Goal: Task Accomplishment & Management: Use online tool/utility

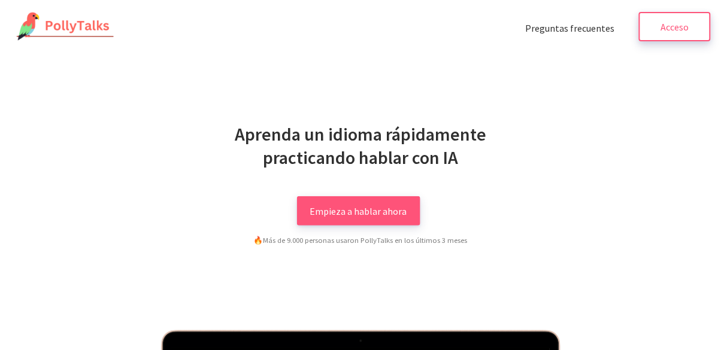
click at [658, 32] on link "Acceso" at bounding box center [675, 26] width 72 height 29
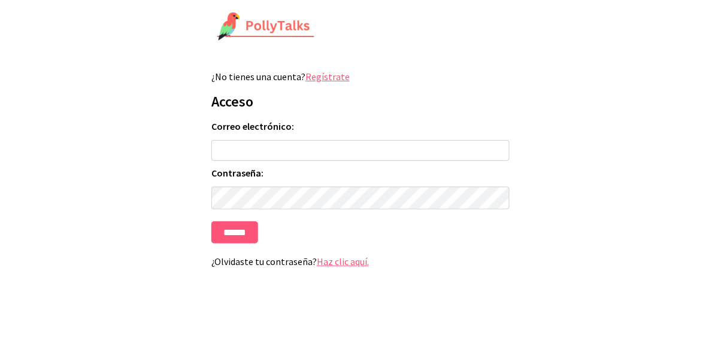
click at [323, 146] on input "Correo electrónico:" at bounding box center [360, 150] width 298 height 21
click at [411, 129] on label "Correo electrónico:" at bounding box center [360, 126] width 298 height 12
click at [411, 140] on input "Correo electrónico:" at bounding box center [360, 150] width 298 height 21
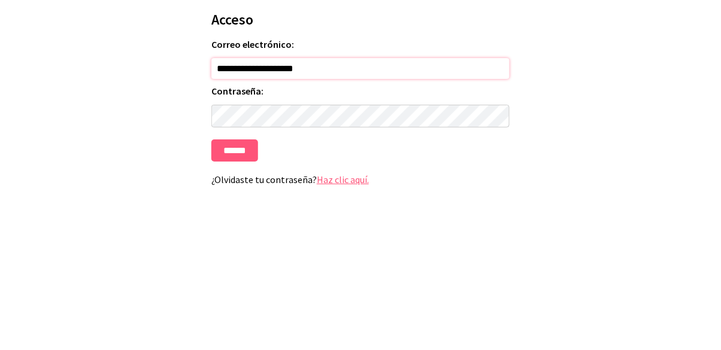
type input "**********"
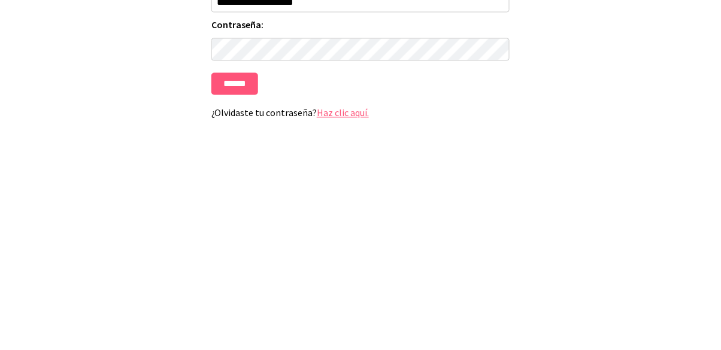
click at [248, 233] on input "******" at bounding box center [234, 232] width 47 height 22
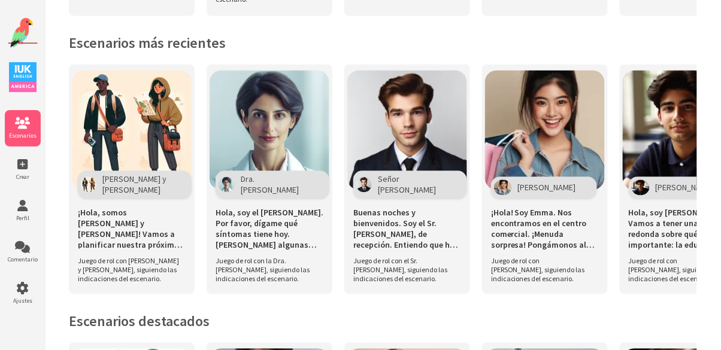
scroll to position [510, 0]
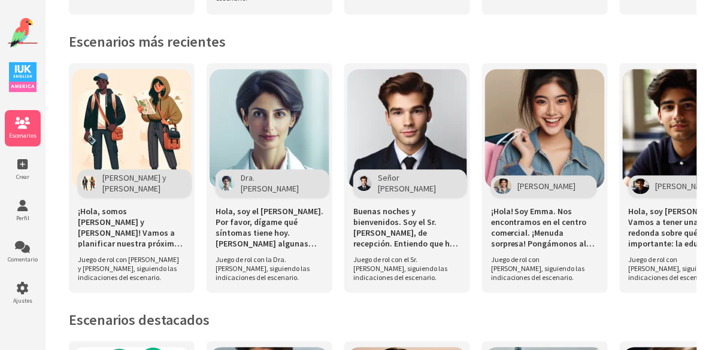
click at [424, 256] on font "Juego de rol con el Sr. Fabian Cole, siguiendo las indicaciones del escenario." at bounding box center [400, 269] width 94 height 27
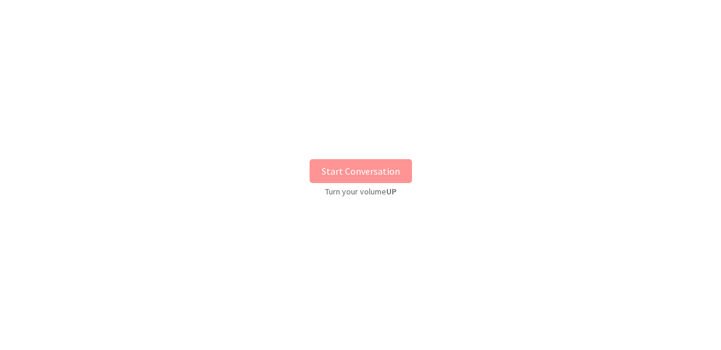
scroll to position [15, 0]
click at [396, 178] on button "Iniciar conversación" at bounding box center [360, 171] width 105 height 24
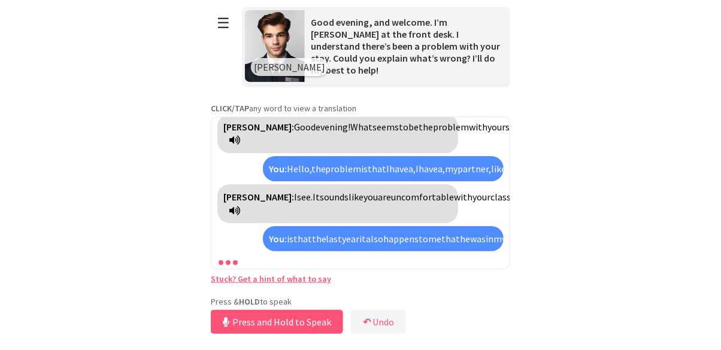
scroll to position [153, 0]
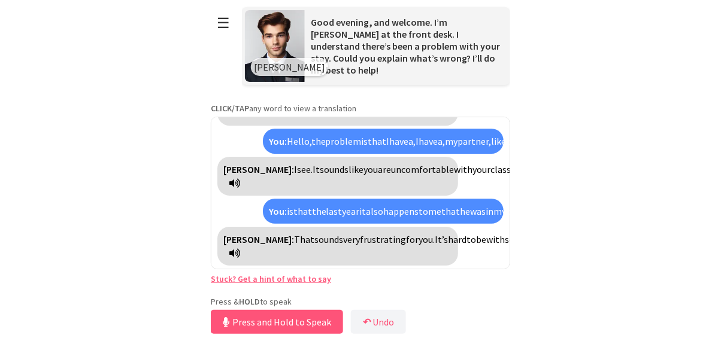
click at [240, 258] on icon at bounding box center [234, 253] width 11 height 10
